Goal: Transaction & Acquisition: Purchase product/service

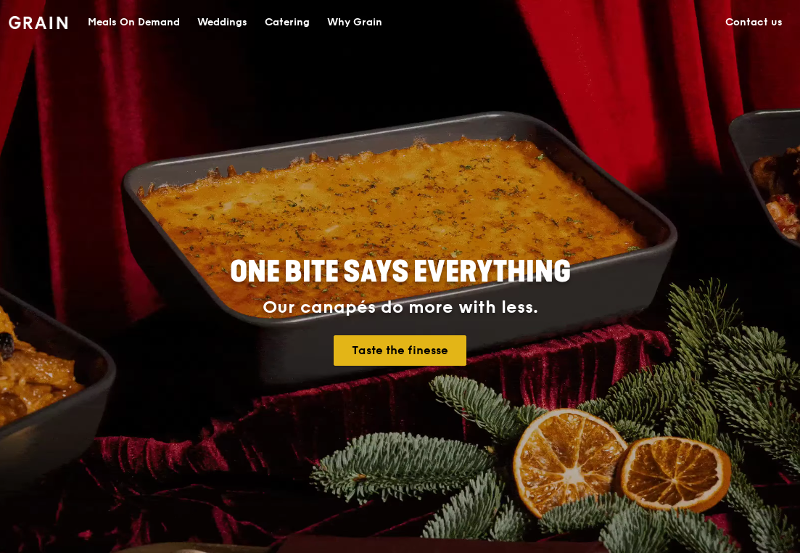
click at [385, 351] on link "Taste the finesse" at bounding box center [400, 350] width 133 height 30
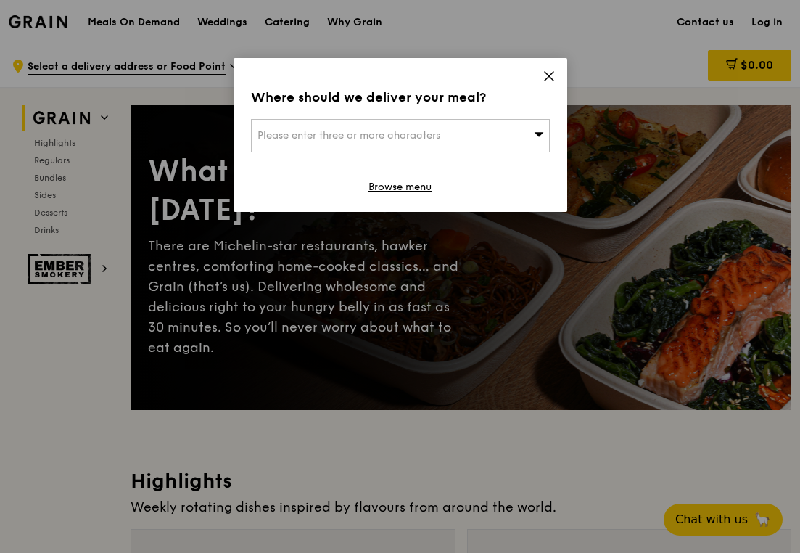
click at [538, 138] on icon at bounding box center [539, 133] width 10 height 11
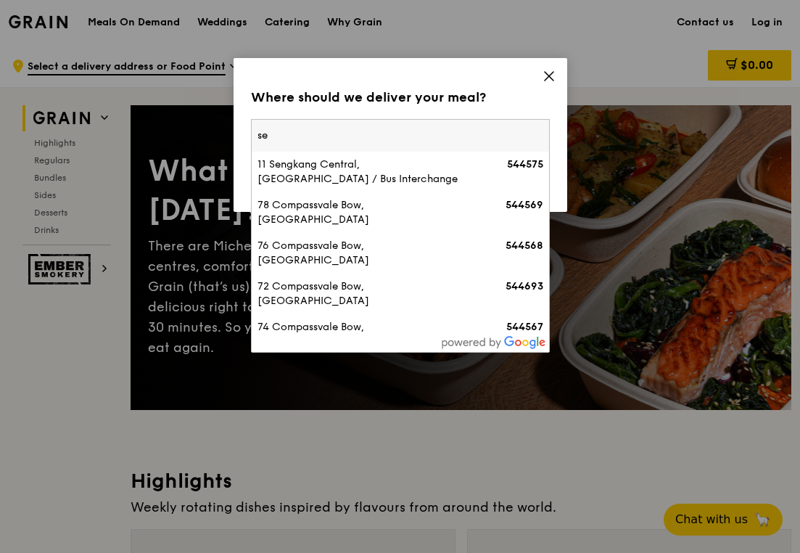
type input "s"
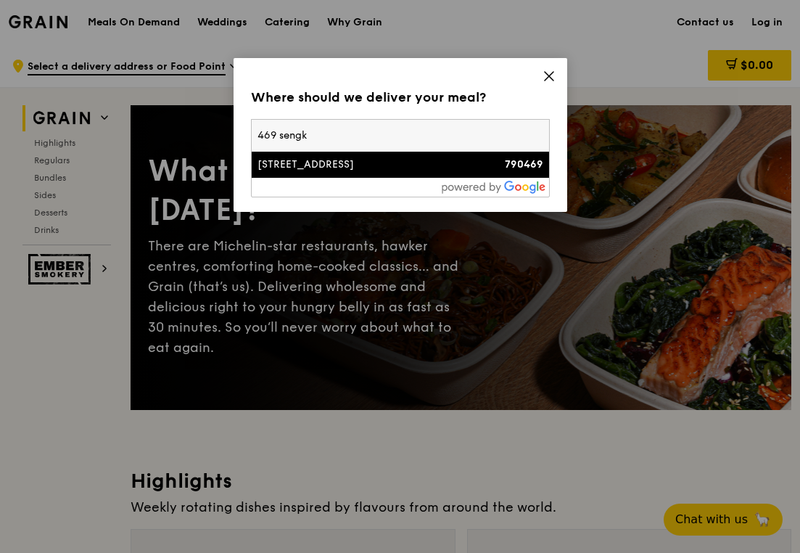
type input "469 sengk"
click at [461, 163] on div "[STREET_ADDRESS]" at bounding box center [364, 164] width 215 height 15
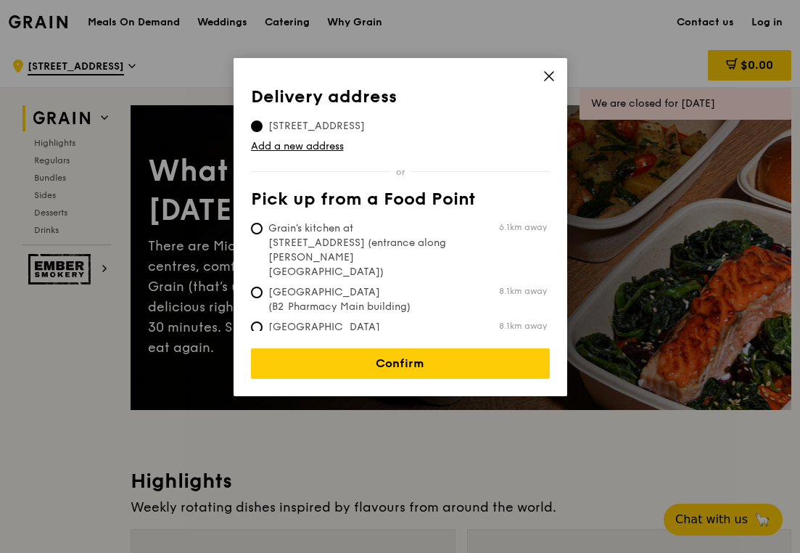
scroll to position [4, 0]
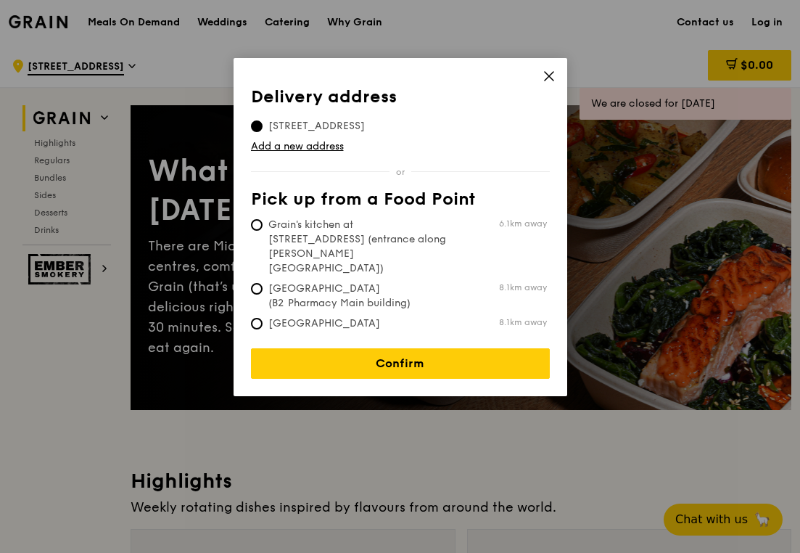
click at [552, 75] on icon at bounding box center [548, 76] width 13 height 13
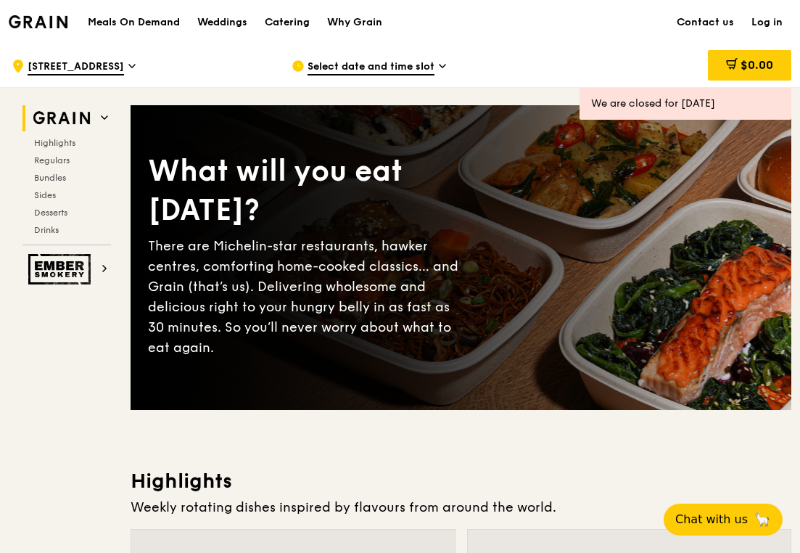
click at [442, 66] on icon at bounding box center [442, 65] width 7 height 13
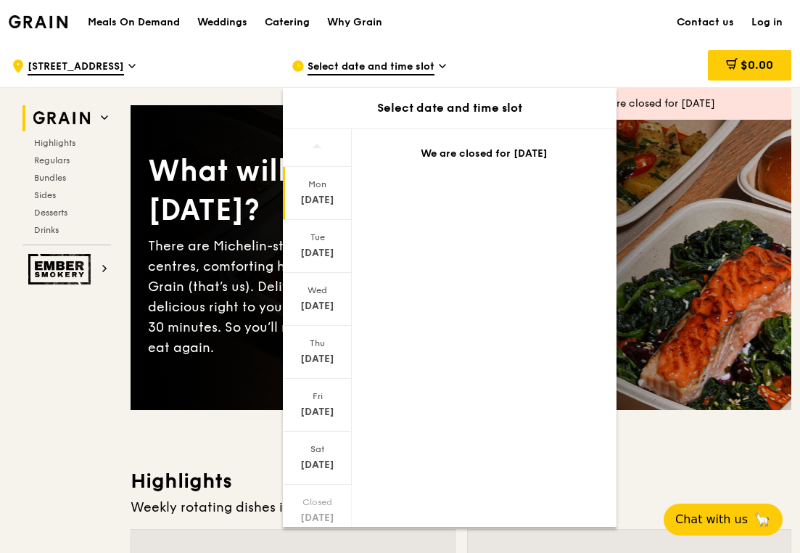
click at [323, 183] on div "Mon" at bounding box center [317, 184] width 65 height 12
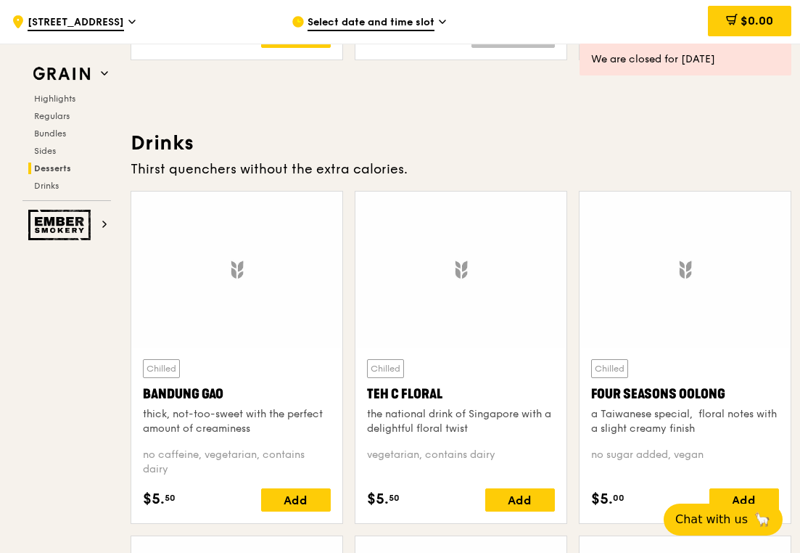
scroll to position [4875, 0]
